Goal: Task Accomplishment & Management: Use online tool/utility

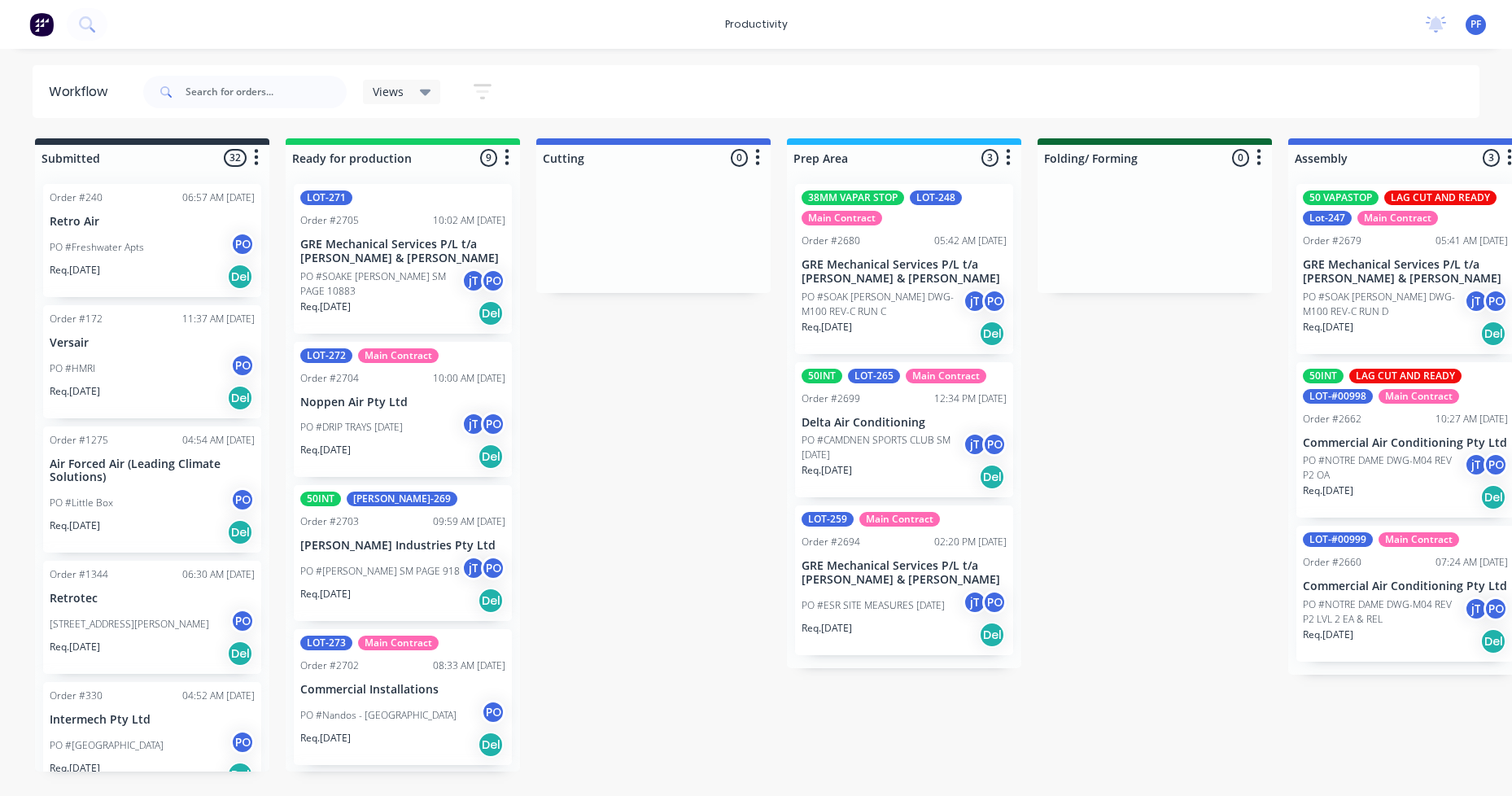
click at [923, 206] on div "38MM VAPAR STOP LOT-248 Main Contract" at bounding box center [904, 207] width 205 height 35
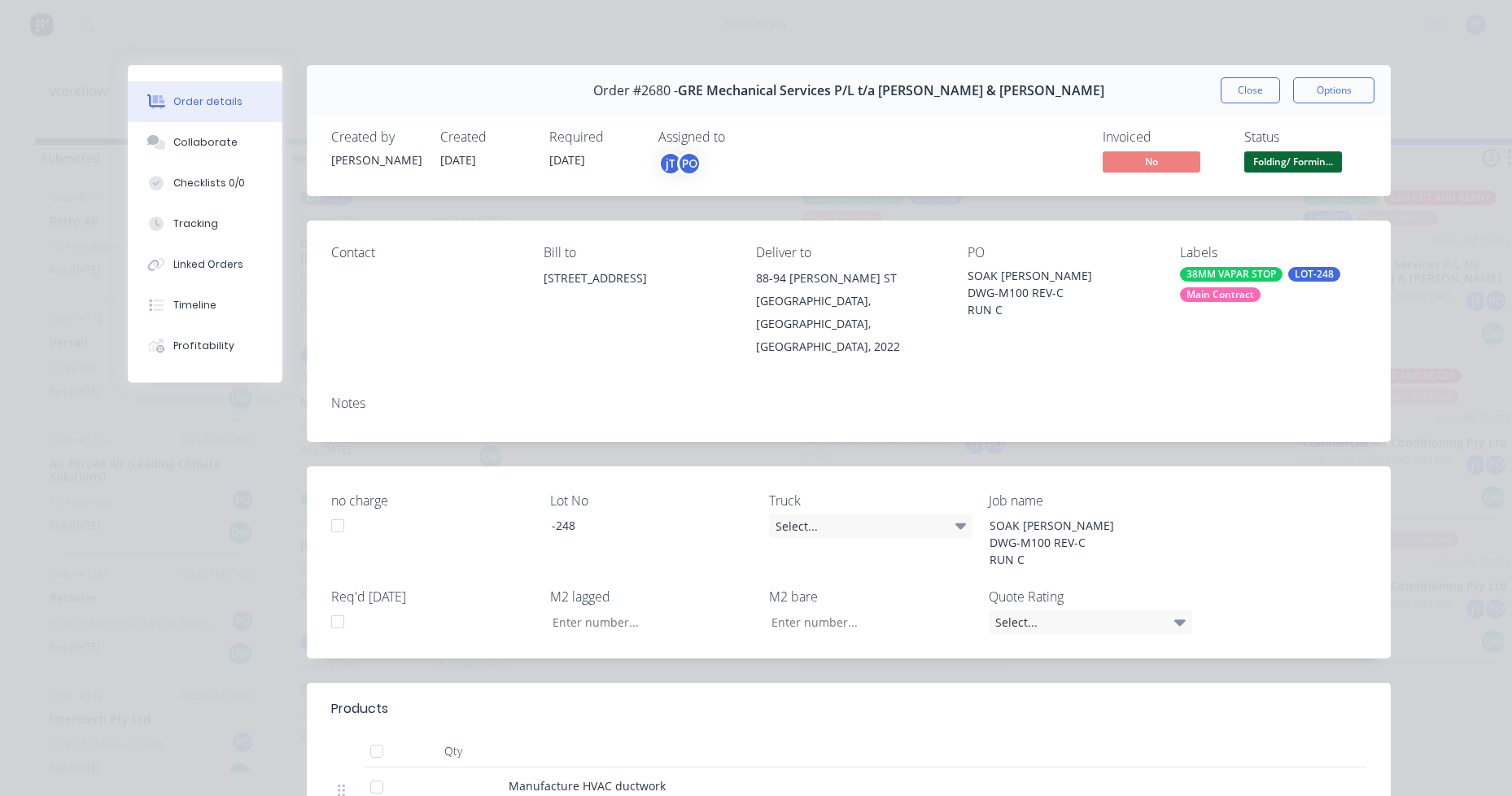
click at [1218, 284] on div "38MM VAPAR STOP LOT-248 Main Contract" at bounding box center [1273, 284] width 187 height 35
click at [1271, 322] on div "Loading..." at bounding box center [1296, 342] width 244 height 72
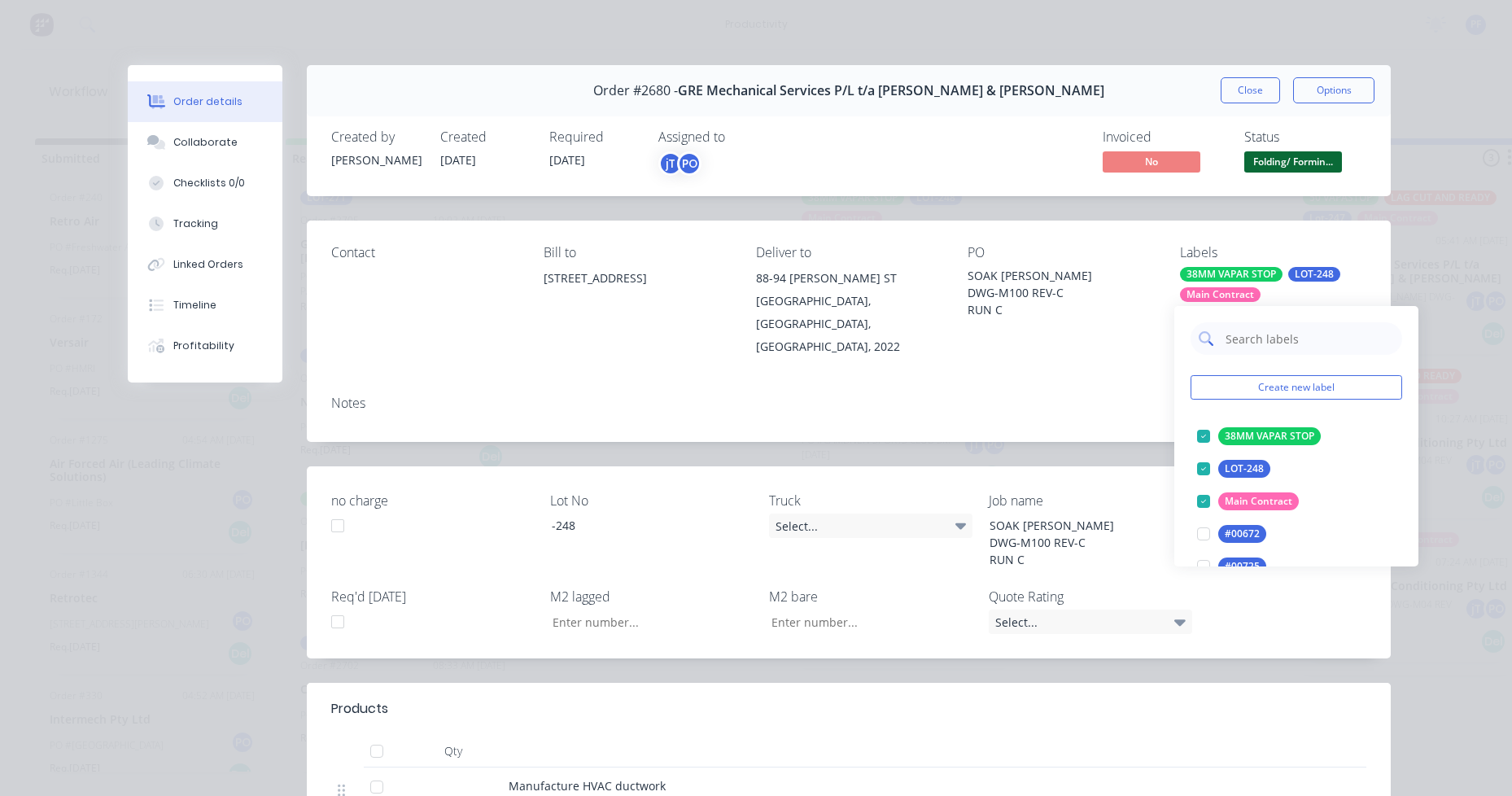
click at [1269, 344] on input "text" at bounding box center [1309, 338] width 170 height 33
type input "lag cut"
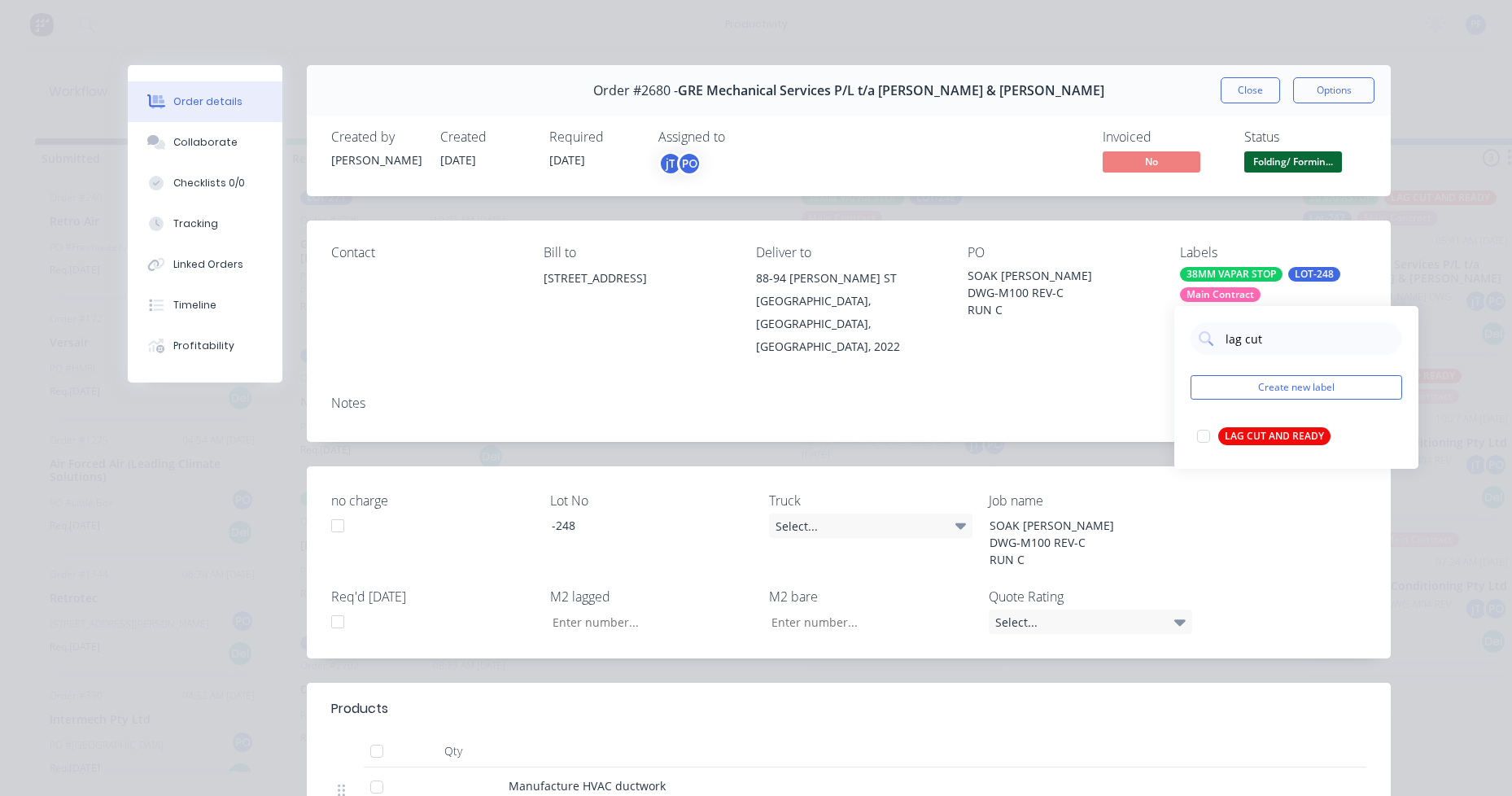
click at [1261, 435] on div "LAG CUT AND READY" at bounding box center [1274, 436] width 112 height 18
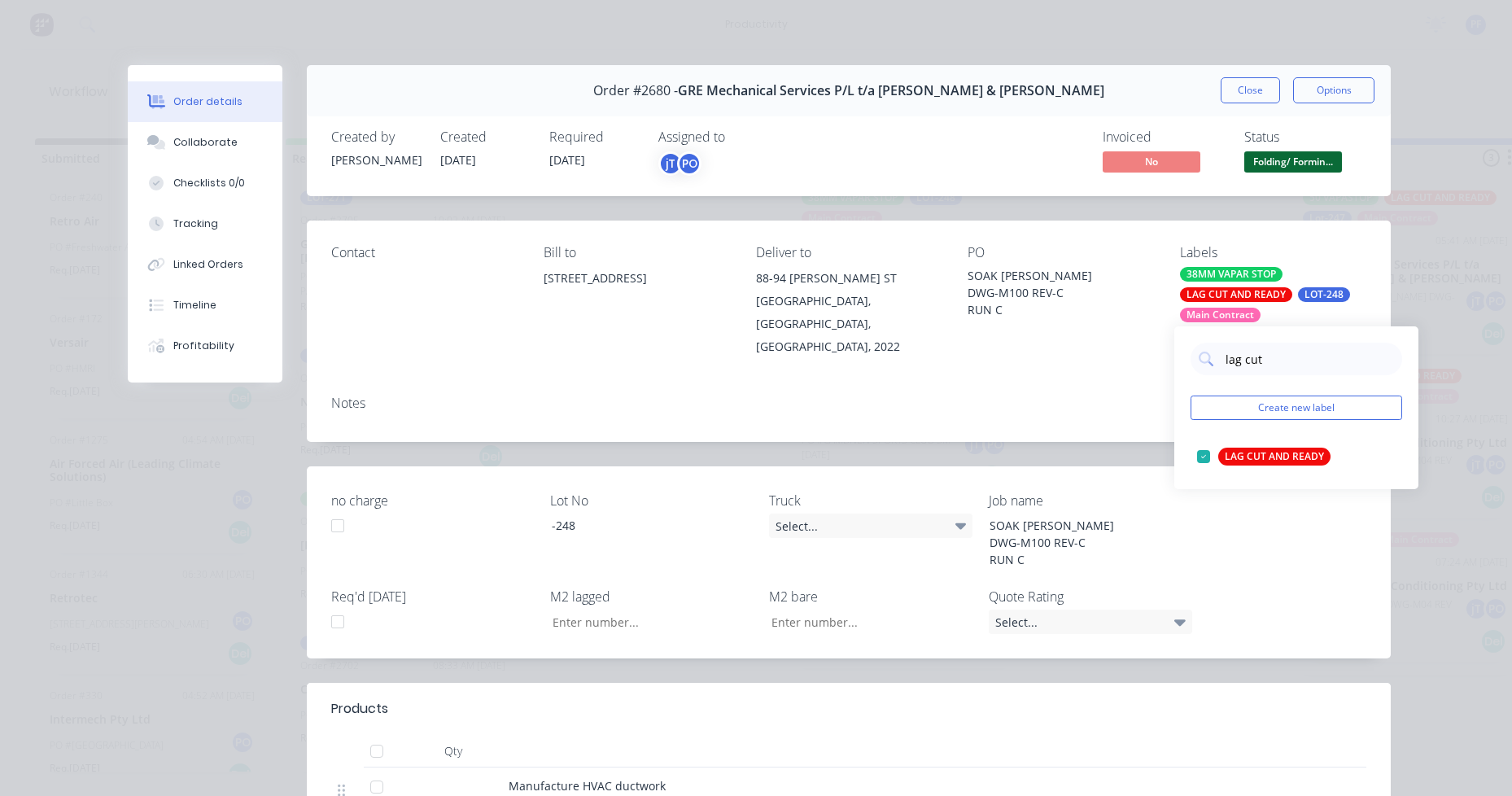
click at [1091, 396] on div "Notes" at bounding box center [849, 404] width 1035 height 15
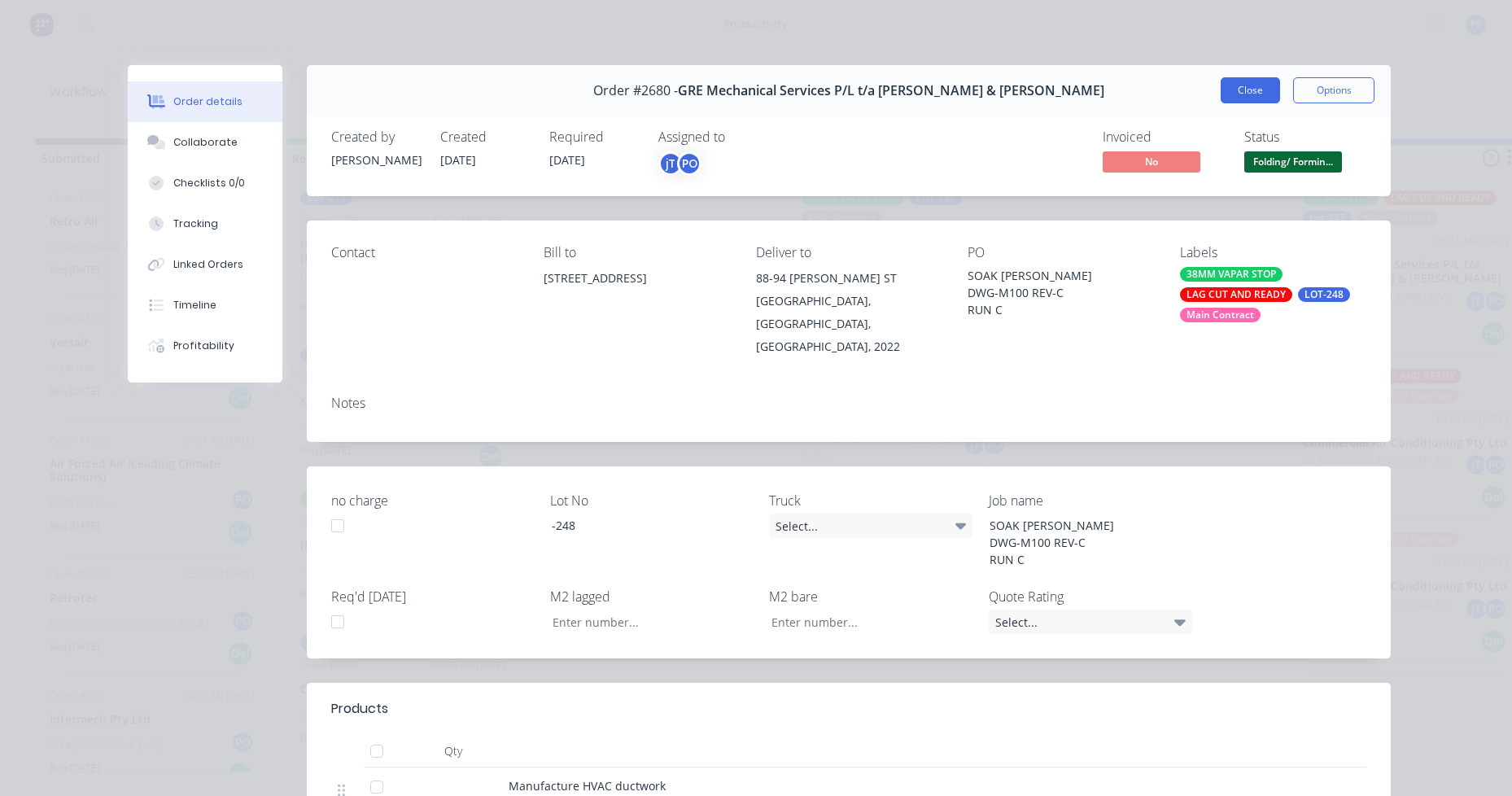
click at [1249, 85] on button "Close" at bounding box center [1250, 90] width 59 height 26
